Goal: Task Accomplishment & Management: Use online tool/utility

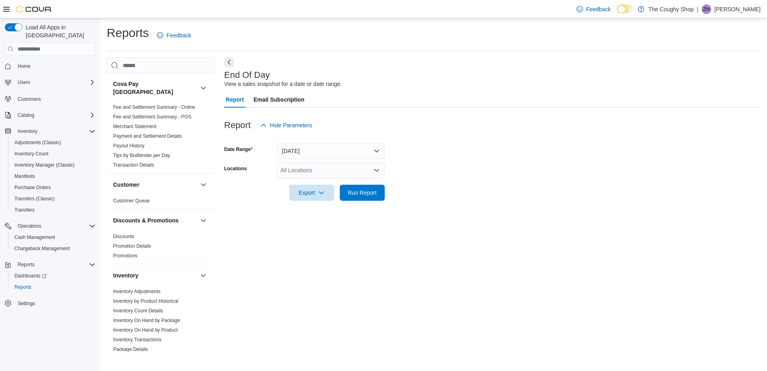
click at [307, 166] on div "All Locations" at bounding box center [330, 170] width 107 height 16
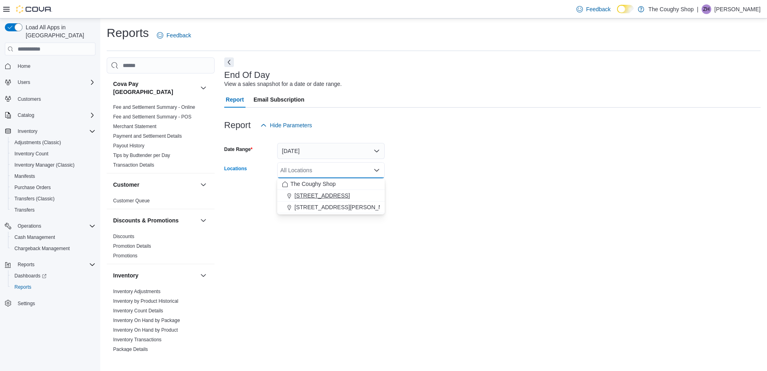
click at [313, 195] on span "[STREET_ADDRESS]" at bounding box center [321, 195] width 55 height 8
click at [446, 190] on form "Date Range [DATE] Locations [STREET_ADDRESS] Combo box. Selected. [STREET_ADDRE…" at bounding box center [492, 166] width 536 height 67
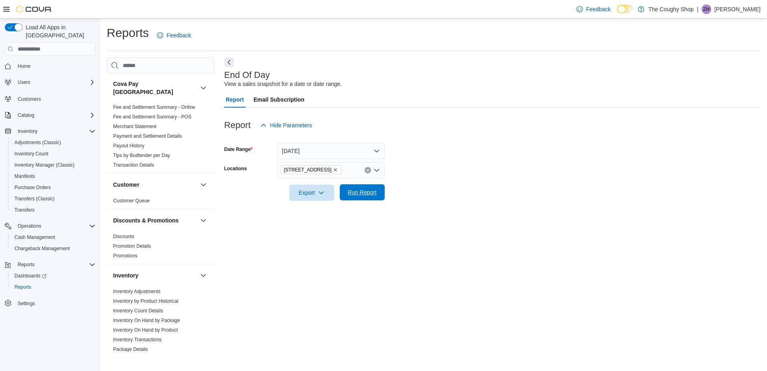
click at [364, 197] on span "Run Report" at bounding box center [362, 192] width 35 height 16
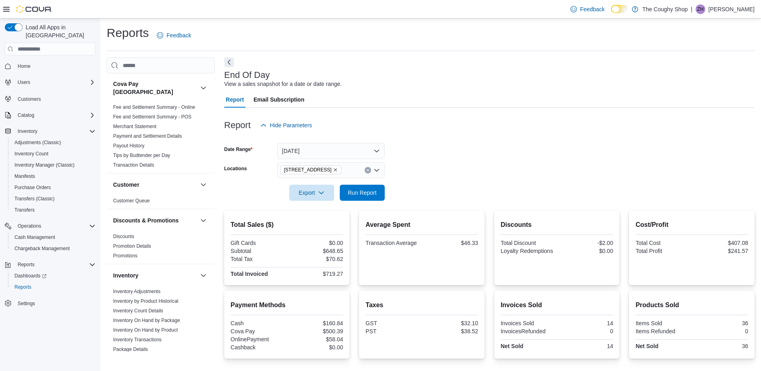
scroll to position [55, 0]
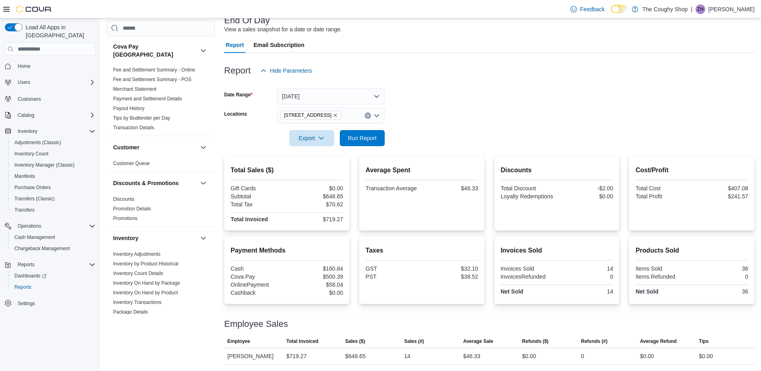
click at [365, 114] on button "Clear input" at bounding box center [368, 115] width 6 height 6
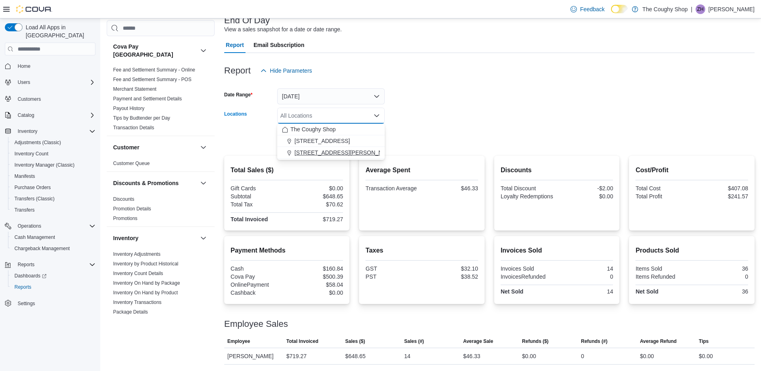
click at [303, 154] on span "[STREET_ADDRESS][PERSON_NAME]" at bounding box center [345, 152] width 102 height 8
click at [463, 98] on form "Date Range [DATE] Locations [STREET_ADDRESS][PERSON_NAME] Combo box. Selected. …" at bounding box center [489, 112] width 530 height 67
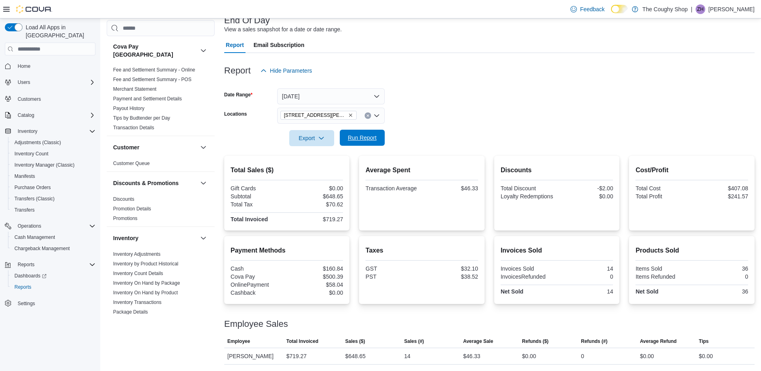
click at [349, 135] on span "Run Report" at bounding box center [362, 138] width 29 height 8
